Goal: Find specific page/section: Find specific page/section

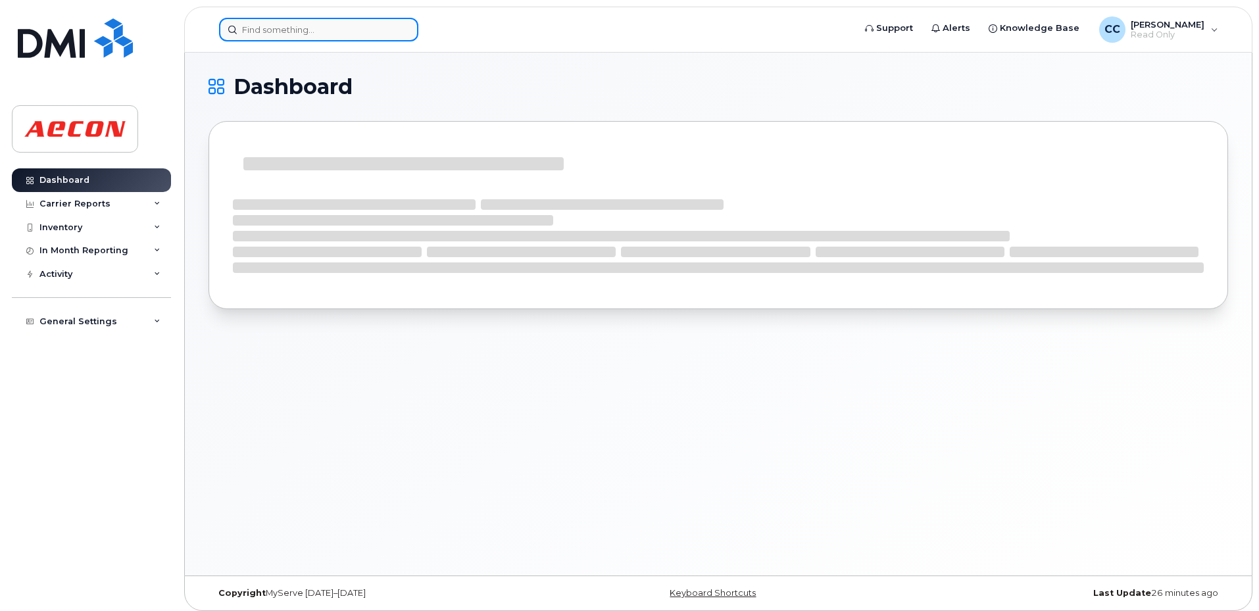
click at [307, 34] on input at bounding box center [318, 30] width 199 height 24
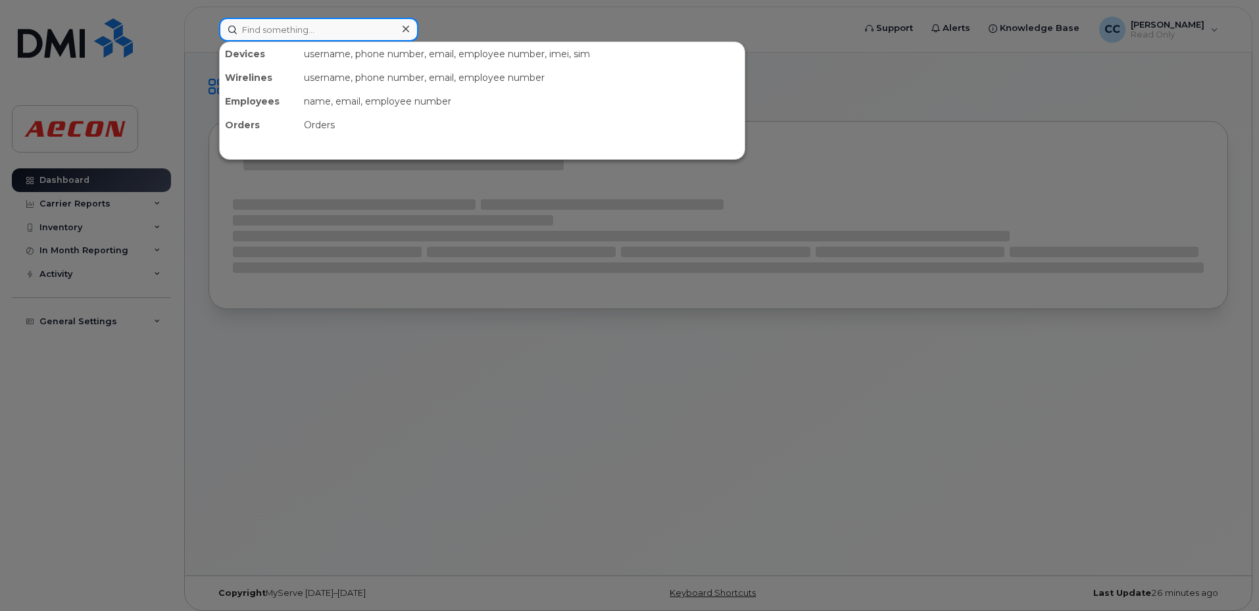
paste input "[PERSON_NAME]"
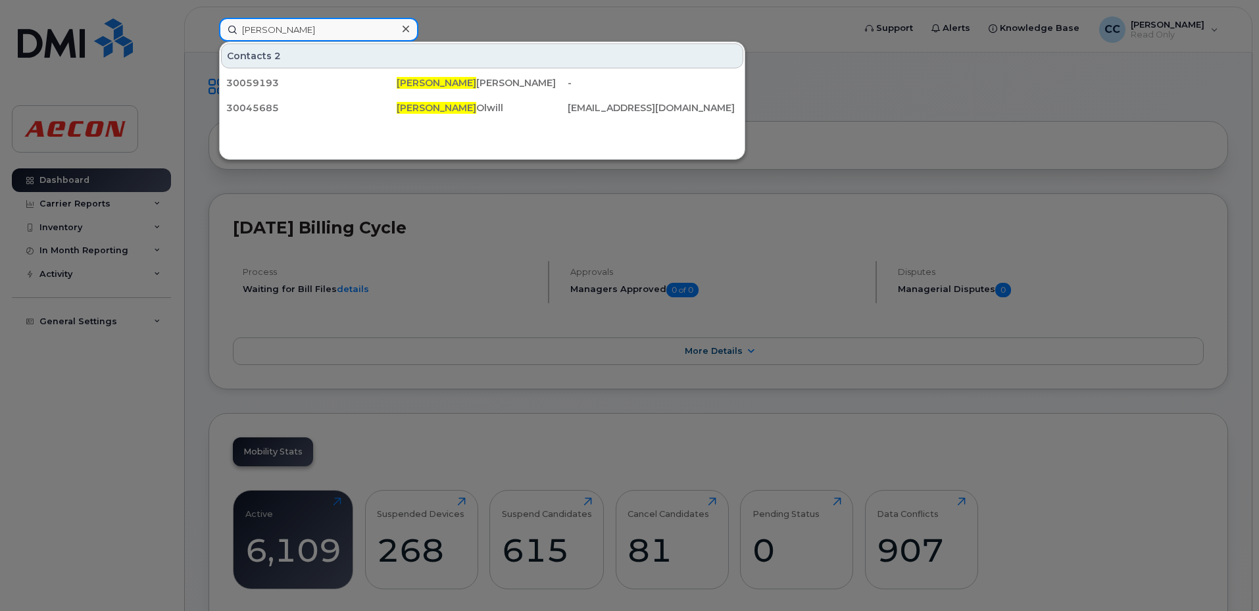
drag, startPoint x: 315, startPoint y: 32, endPoint x: 157, endPoint y: 20, distance: 158.9
click at [209, 20] on div "[PERSON_NAME] Contacts 2 30059193 [PERSON_NAME] - 30045685 [PERSON_NAME] [EMAIL…" at bounding box center [532, 30] width 647 height 24
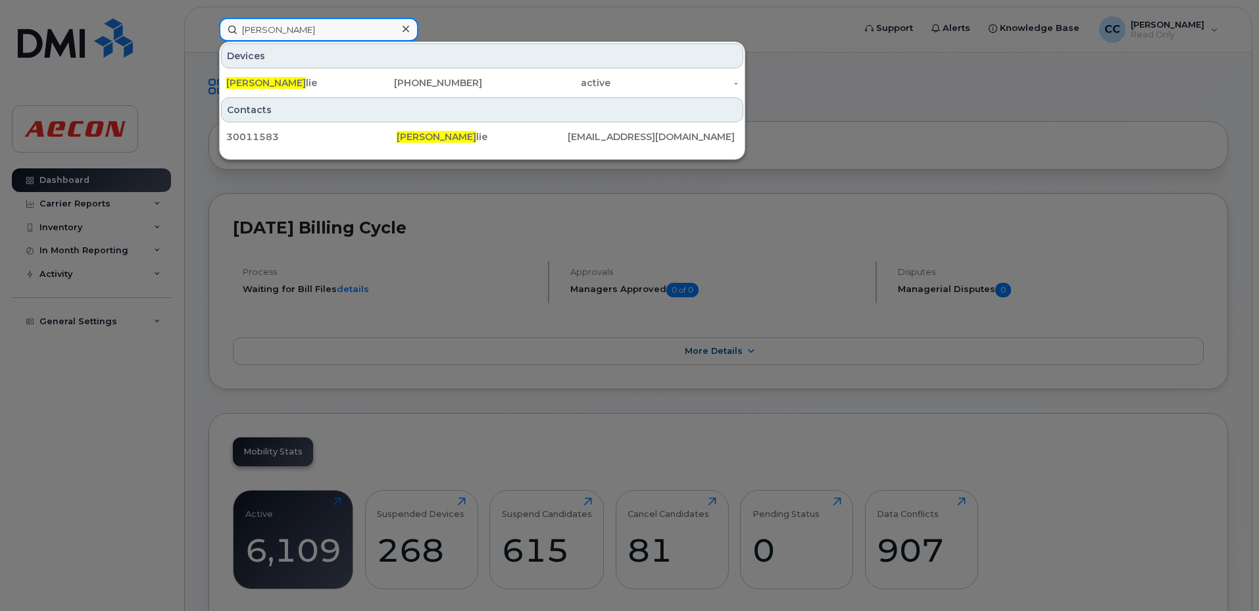
drag, startPoint x: 296, startPoint y: 38, endPoint x: 96, endPoint y: 13, distance: 201.5
click at [209, 18] on div "[PERSON_NAME] Devices [PERSON_NAME] lie [PHONE_NUMBER] active - Contacts 300115…" at bounding box center [532, 30] width 647 height 24
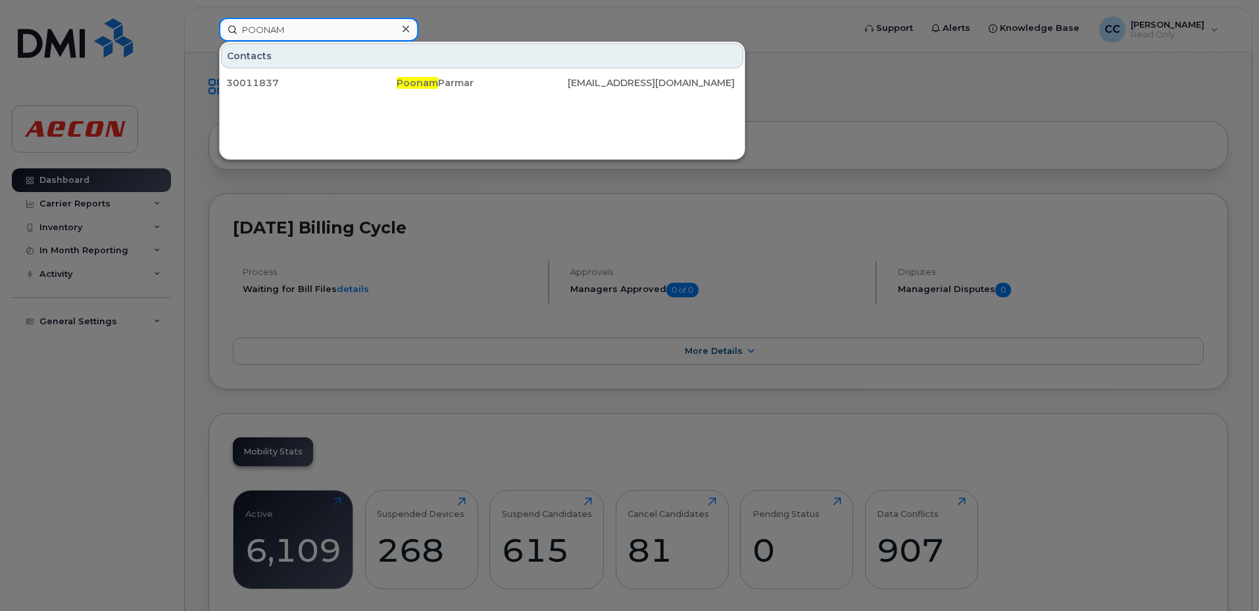
click at [310, 30] on input "POONAM" at bounding box center [318, 30] width 199 height 24
drag, startPoint x: 191, startPoint y: 26, endPoint x: 157, endPoint y: 24, distance: 33.6
click at [209, 24] on div "POONAM Contacts 30011837 [PERSON_NAME] [EMAIL_ADDRESS][DOMAIN_NAME]" at bounding box center [532, 30] width 647 height 24
paste input "[PERSON_NAME]"
drag, startPoint x: 312, startPoint y: 20, endPoint x: 72, endPoint y: -2, distance: 241.1
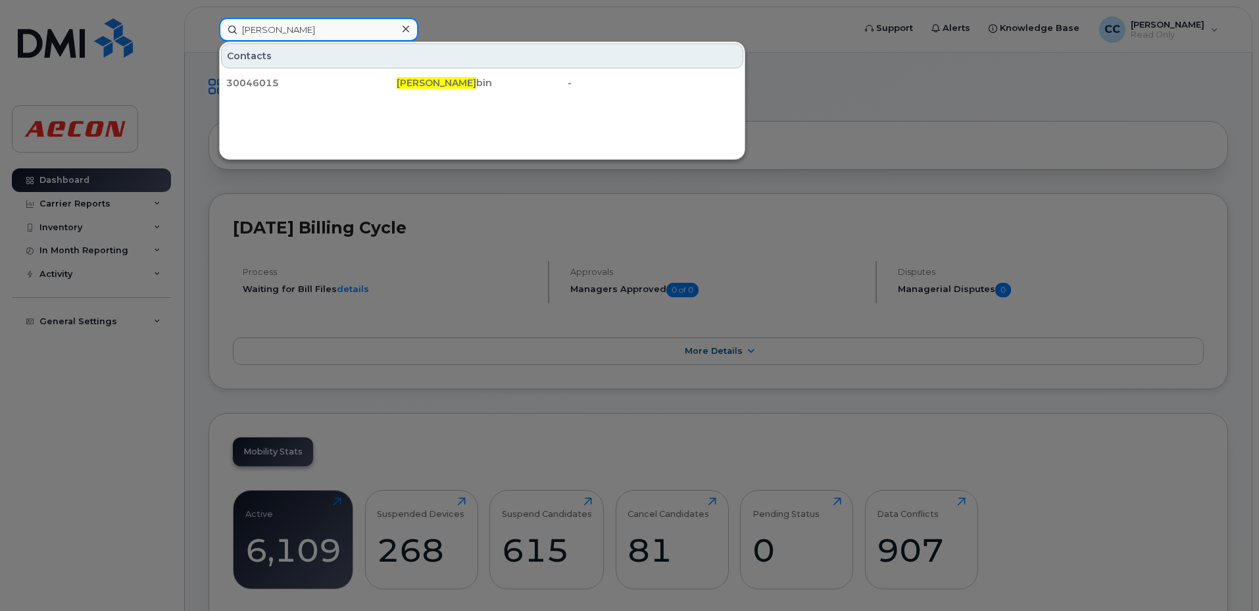
drag, startPoint x: 308, startPoint y: 32, endPoint x: 328, endPoint y: 30, distance: 19.8
click at [308, 32] on input "[PERSON_NAME]" at bounding box center [318, 30] width 199 height 24
drag, startPoint x: 343, startPoint y: 30, endPoint x: 88, endPoint y: 20, distance: 254.8
click at [209, 20] on div "[PERSON_NAME] AU Contacts 30046015 [PERSON_NAME] -" at bounding box center [532, 30] width 647 height 24
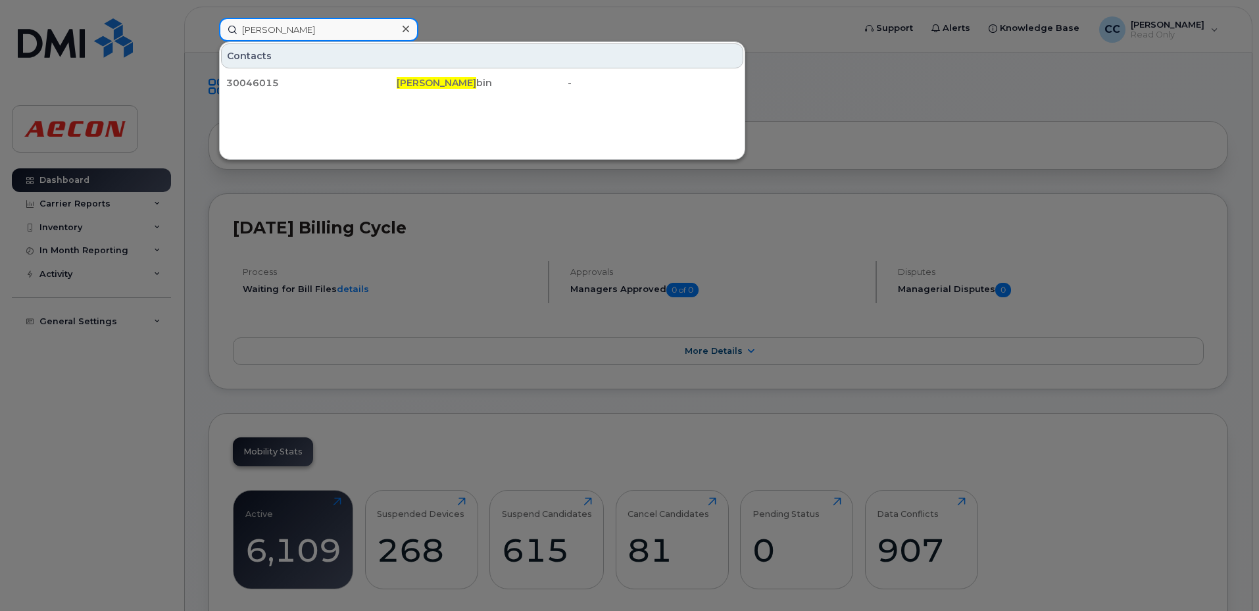
paste input "[PERSON_NAME]"
type input "[PERSON_NAME]"
